Goal: Navigation & Orientation: Find specific page/section

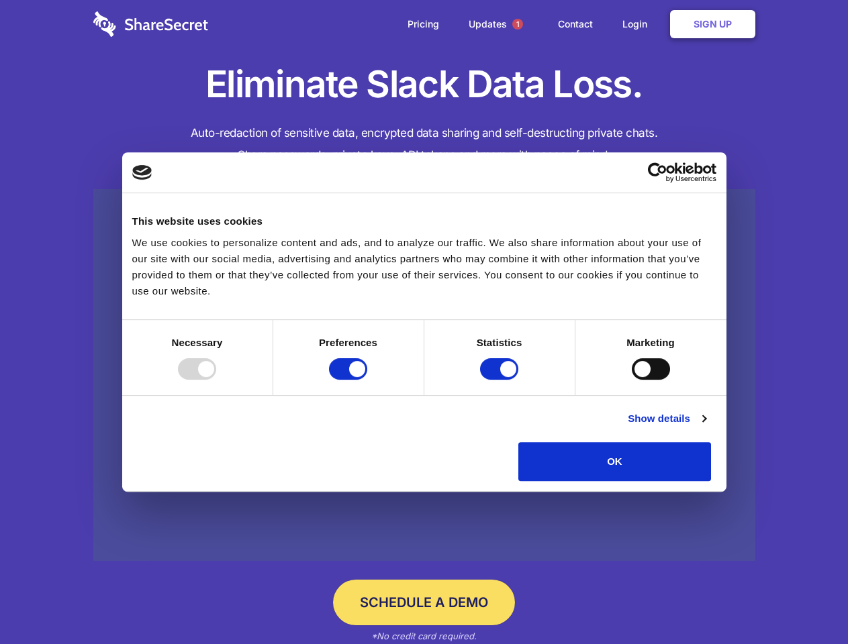
click at [216, 380] on div at bounding box center [197, 368] width 38 height 21
click at [367, 380] on input "Preferences" at bounding box center [348, 368] width 38 height 21
checkbox input "false"
click at [501, 380] on input "Statistics" at bounding box center [499, 368] width 38 height 21
checkbox input "false"
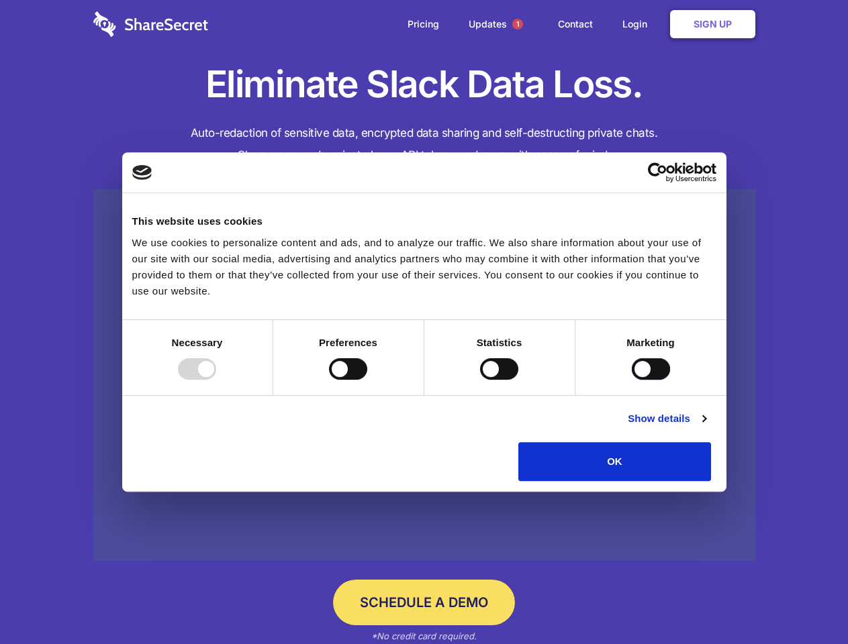
click at [631, 380] on input "Marketing" at bounding box center [650, 368] width 38 height 21
checkbox input "true"
click at [705, 427] on link "Show details" at bounding box center [666, 419] width 78 height 16
click at [0, 0] on li "Statistics 17 Statistic cookies help website owners to understand how visitors …" at bounding box center [0, 0] width 0 height 0
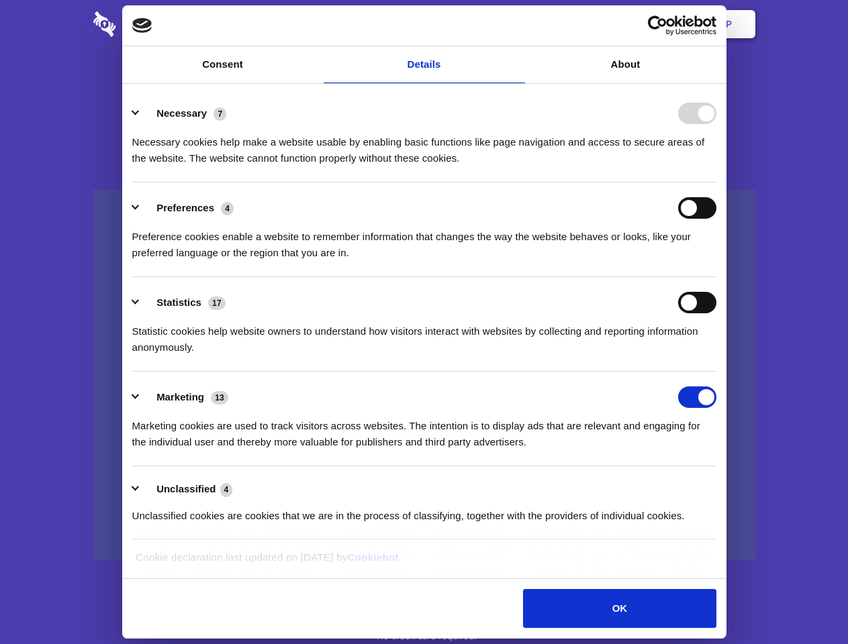
click at [517, 24] on span "1" at bounding box center [517, 24] width 11 height 11
